Goal: Information Seeking & Learning: Find specific fact

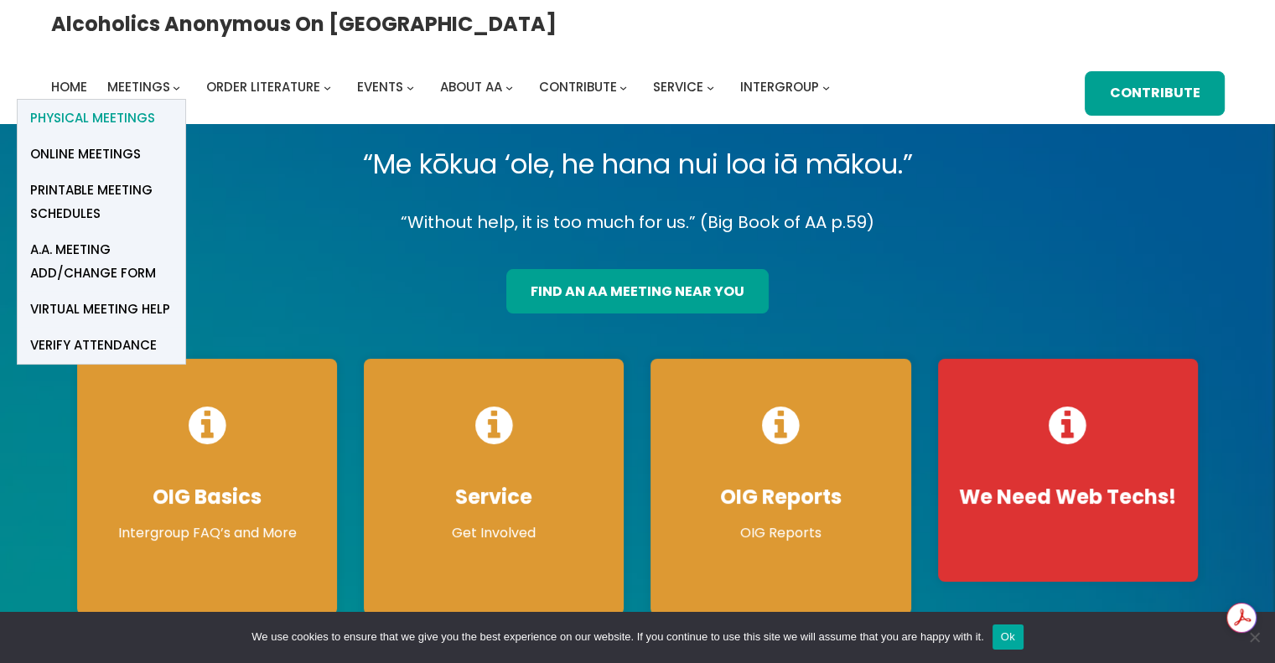
click at [155, 106] on span "Physical Meetings" at bounding box center [92, 117] width 125 height 23
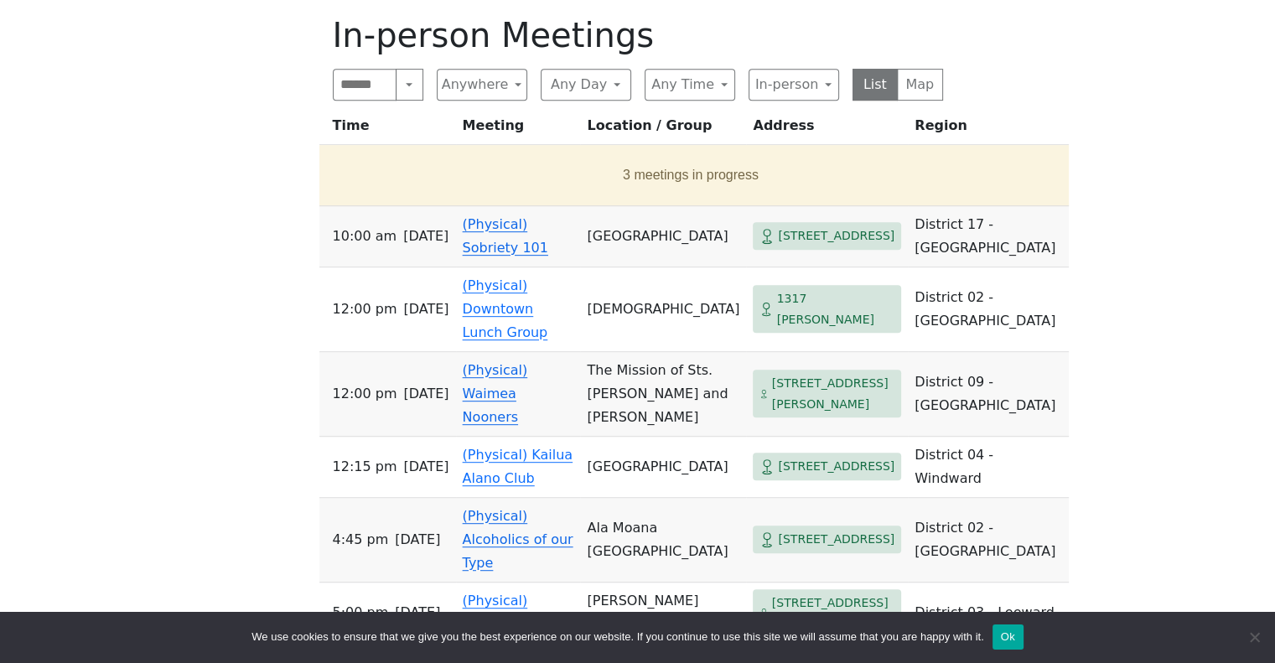
scroll to position [743, 0]
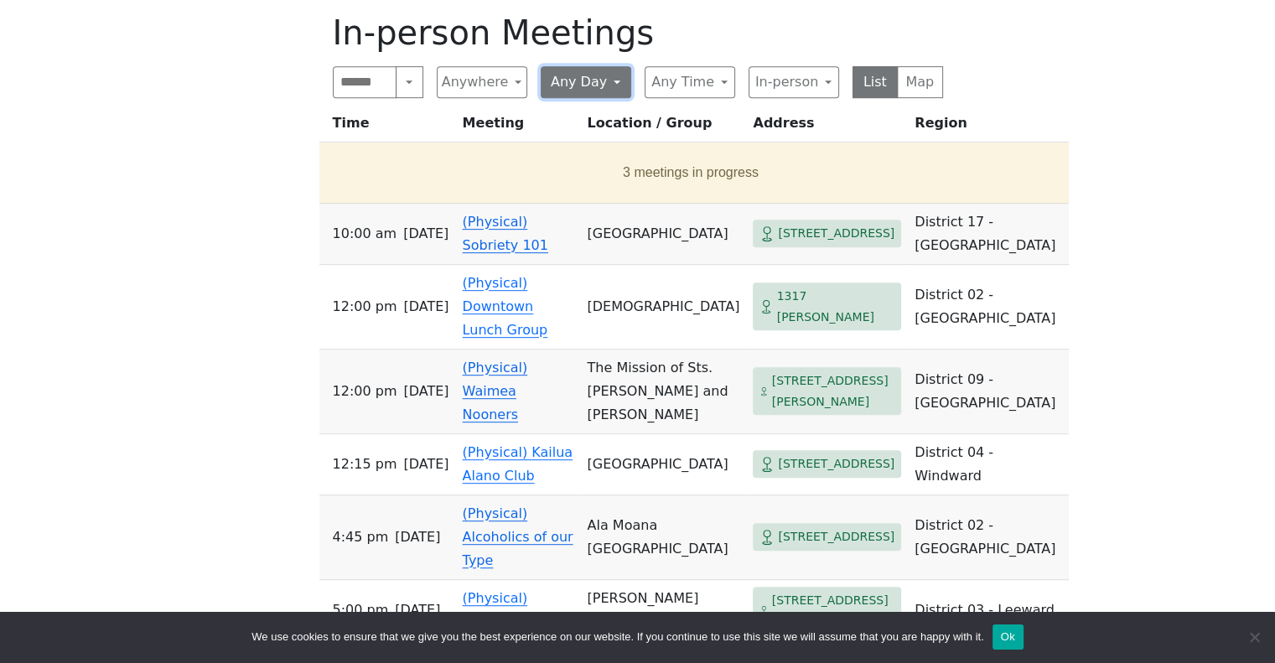
click at [610, 80] on button "Any Day" at bounding box center [586, 82] width 91 height 32
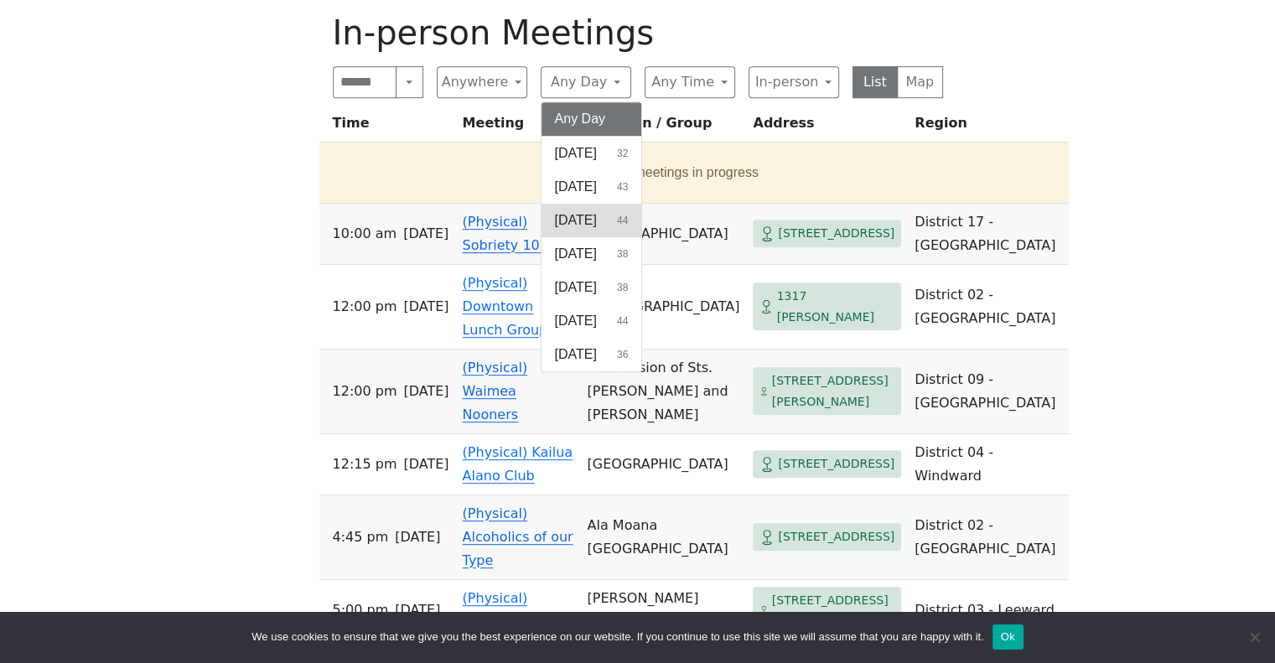
click at [582, 218] on span "Tuesday" at bounding box center [576, 220] width 42 height 20
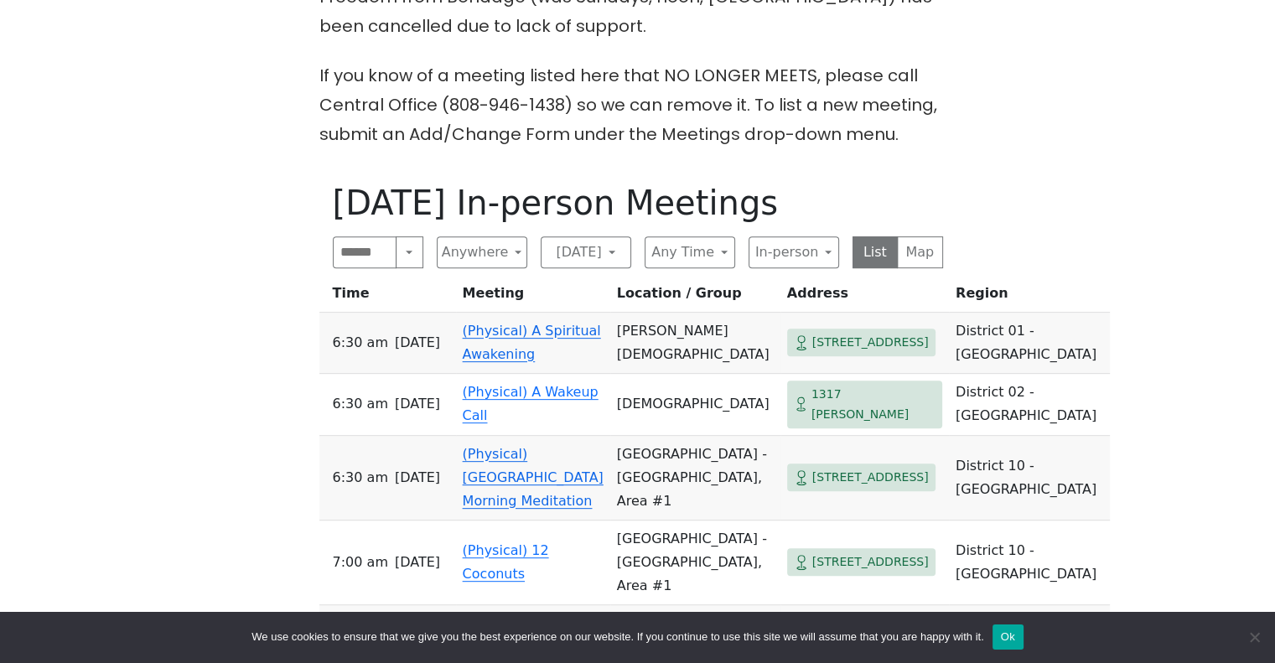
scroll to position [582, 0]
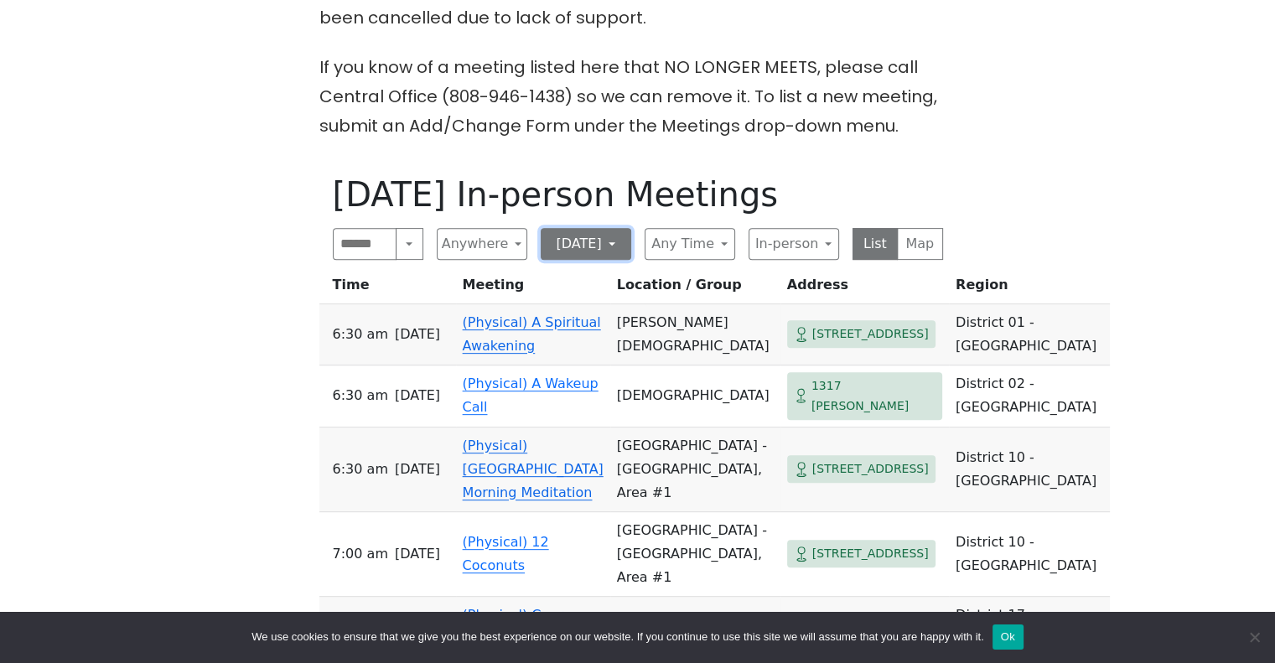
click at [603, 244] on button "Tuesday" at bounding box center [586, 244] width 91 height 32
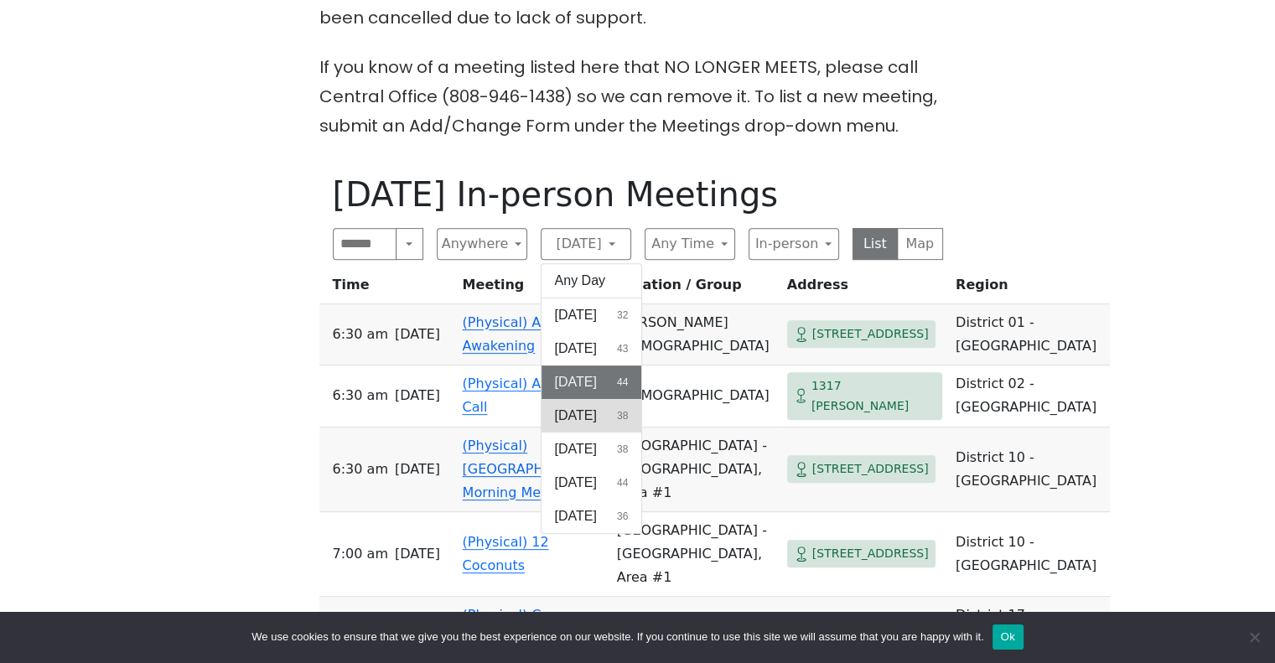
click at [593, 411] on span "Wednesday" at bounding box center [576, 416] width 42 height 20
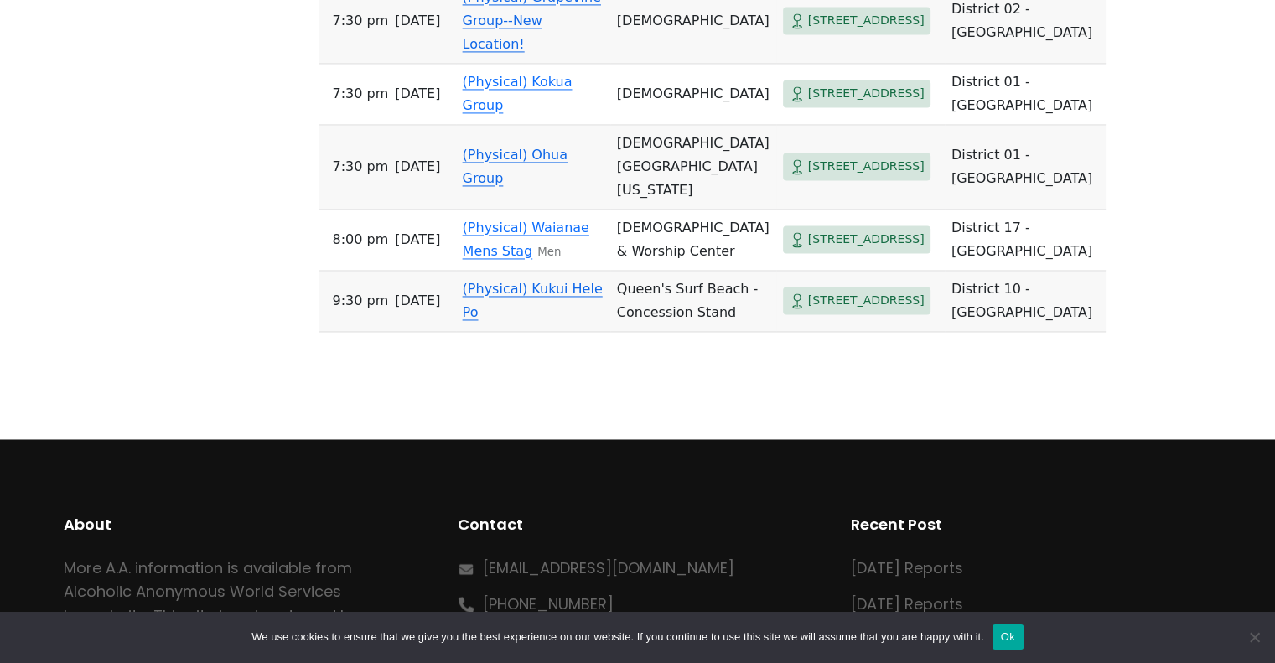
scroll to position [2595, 0]
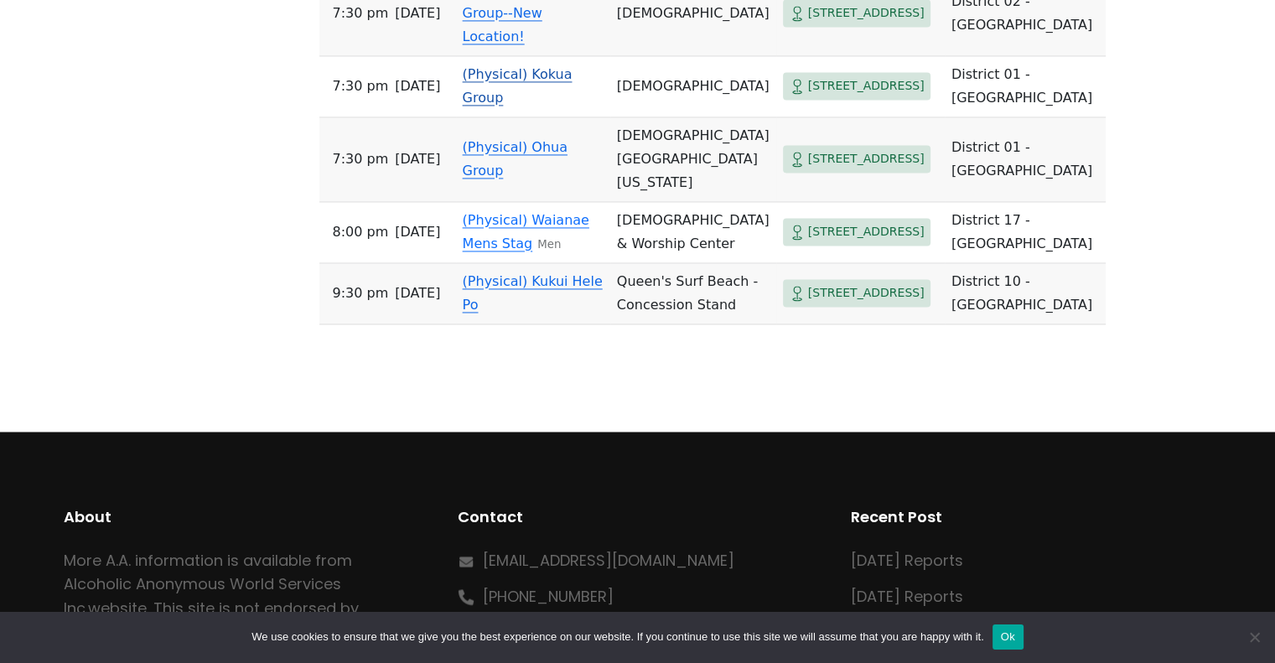
click at [572, 106] on link "(Physical) Kokua Group" at bounding box center [518, 85] width 110 height 39
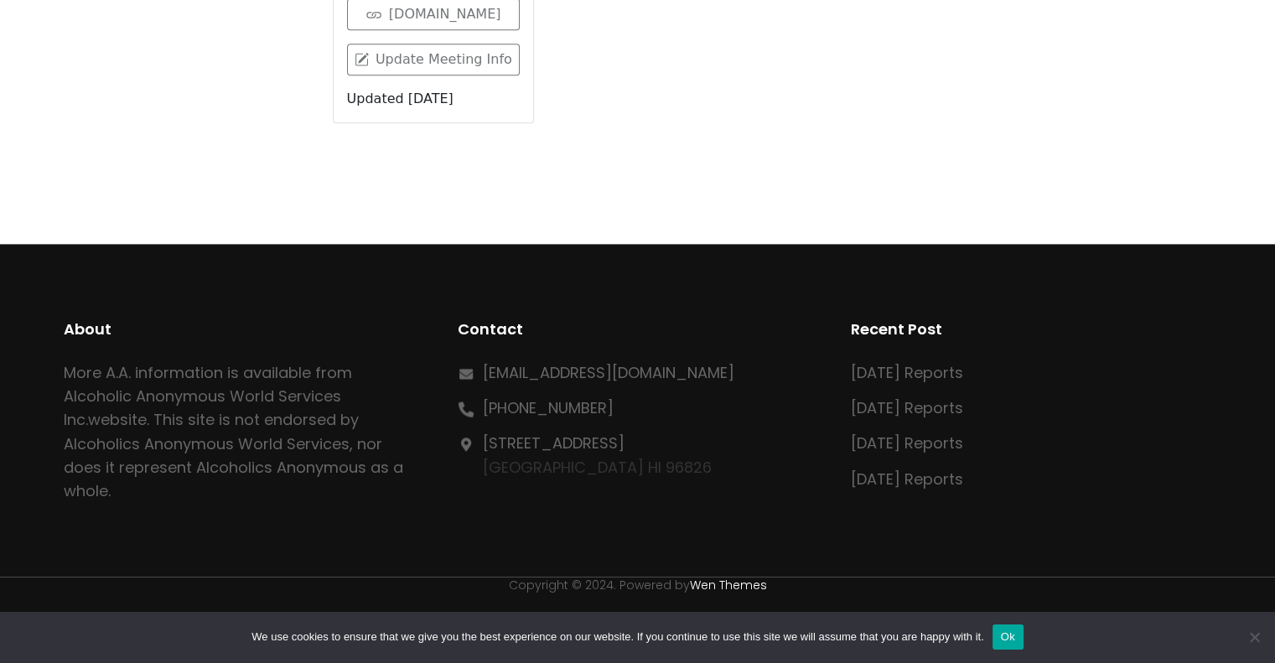
scroll to position [742, 0]
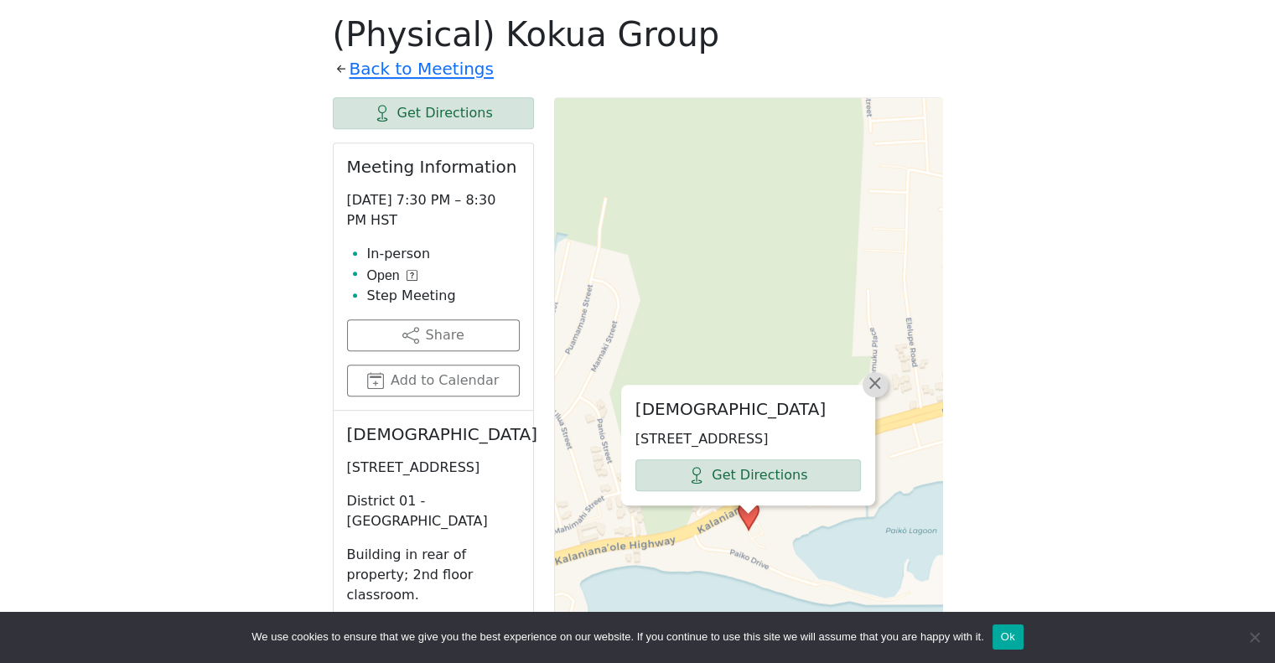
click at [871, 373] on span "×" at bounding box center [875, 383] width 17 height 20
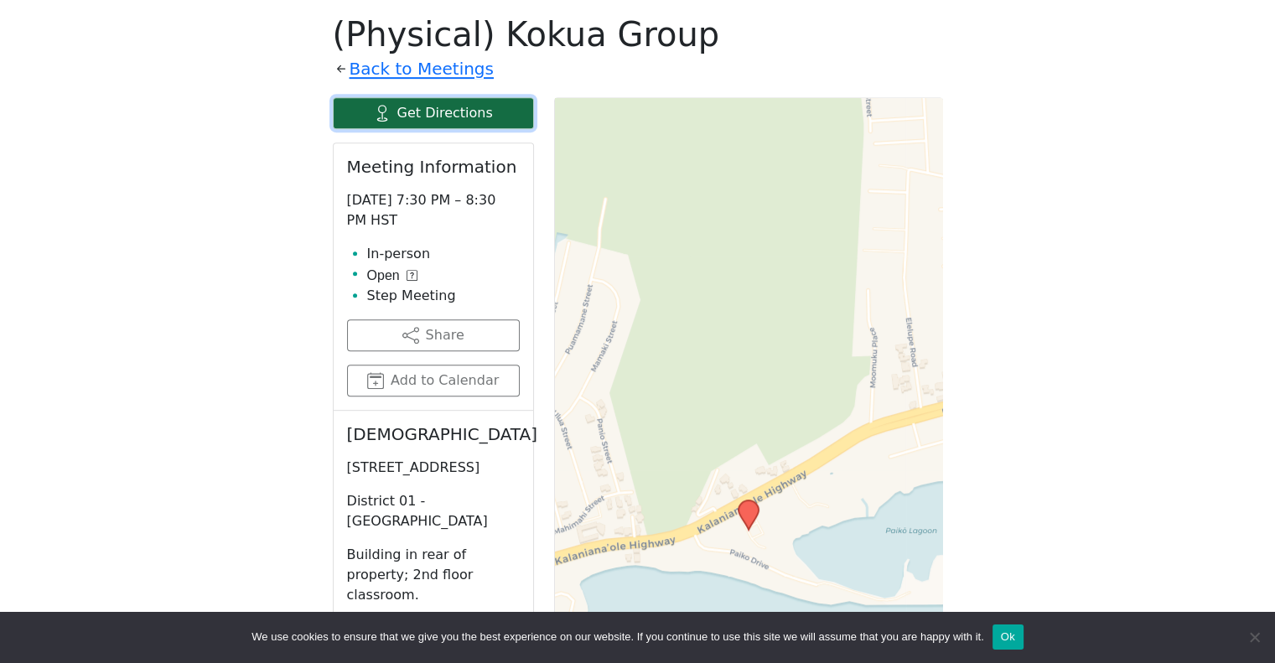
click at [449, 112] on link "Get Directions" at bounding box center [433, 113] width 201 height 32
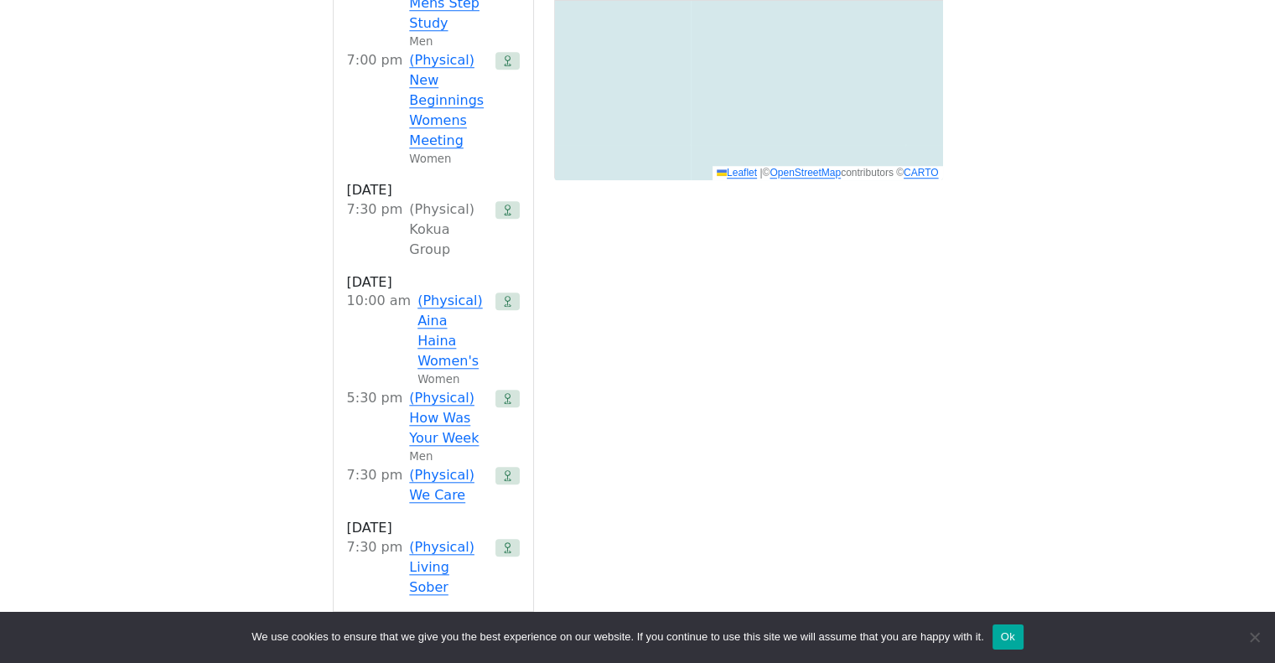
scroll to position [1500, 0]
